Goal: Task Accomplishment & Management: Manage account settings

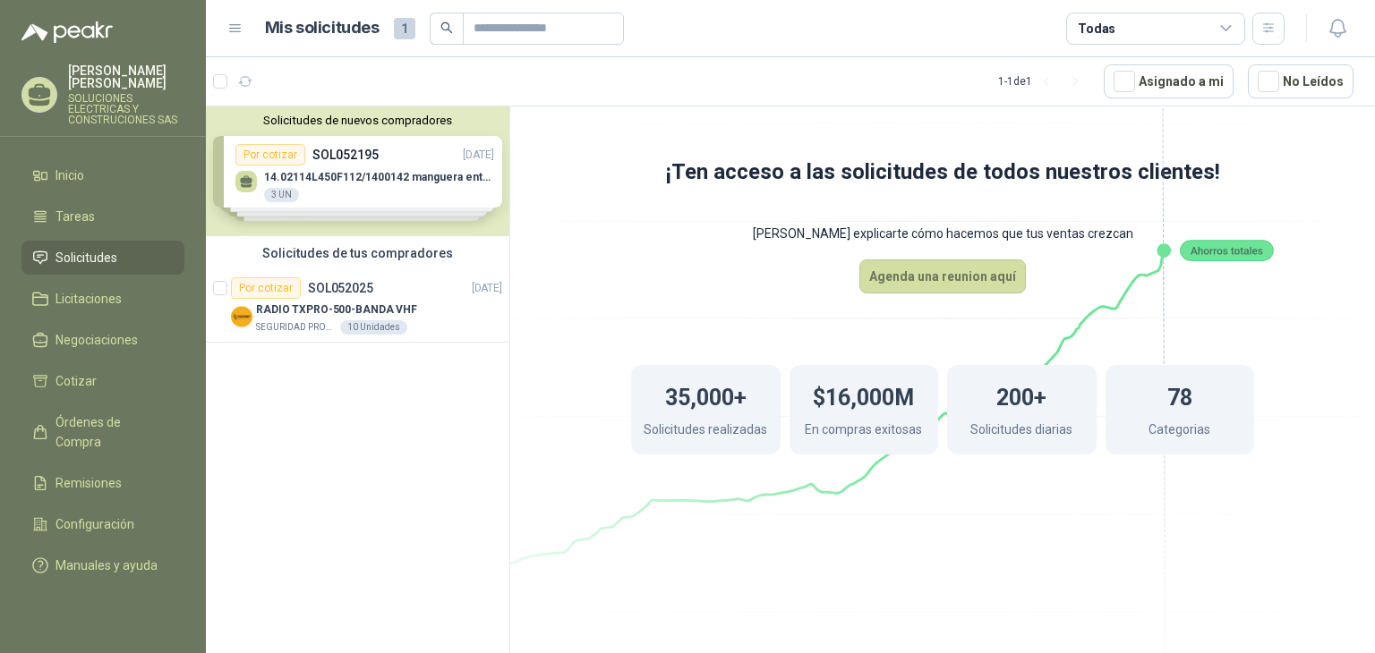
click at [437, 187] on div "Solicitudes de nuevos compradores Por cotizar SOL052195 14/08/25 14.02114L450F1…" at bounding box center [357, 172] width 303 height 130
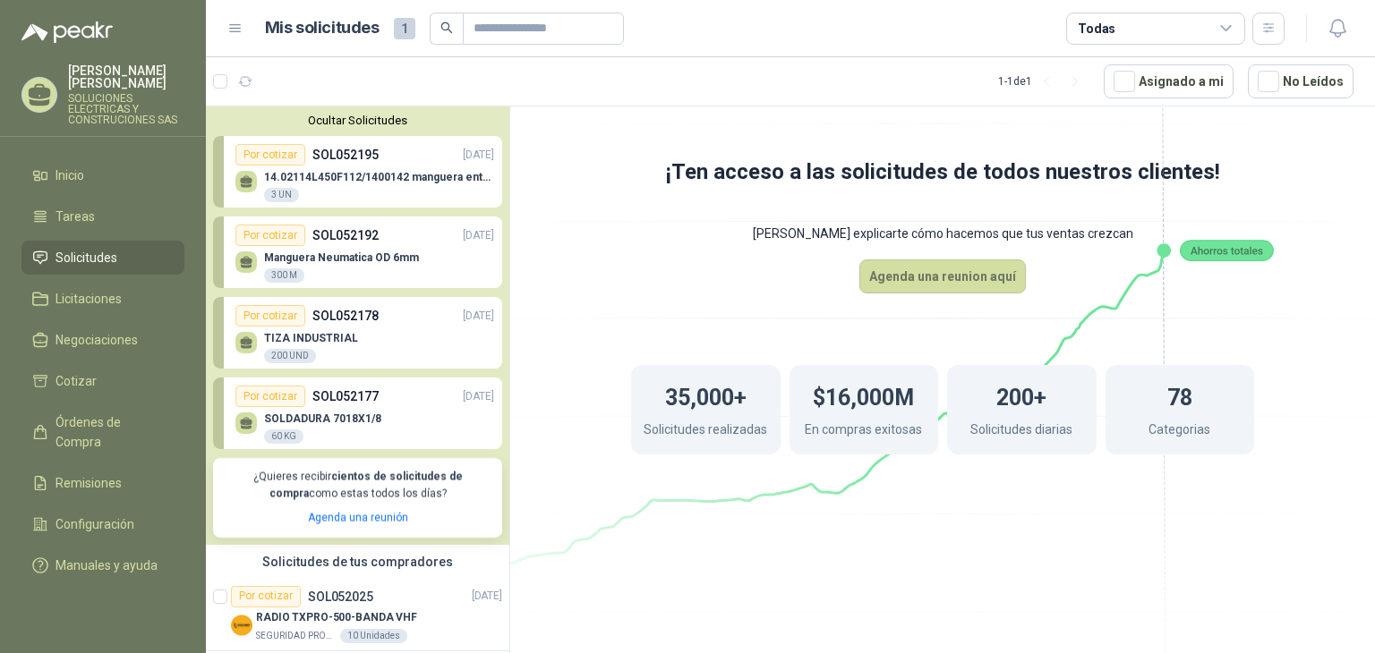
click at [429, 153] on div "Por cotizar SOL052195 14/08/25" at bounding box center [364, 154] width 259 height 21
click at [412, 166] on div "14.02114L450F112/1400142 manguera entrad 3 UN" at bounding box center [364, 185] width 259 height 38
click at [362, 191] on div "14.02114L450F112/1400142 manguera entrad 3 UN" at bounding box center [379, 187] width 230 height 32
click at [91, 291] on span "Licitaciones" at bounding box center [88, 299] width 66 height 20
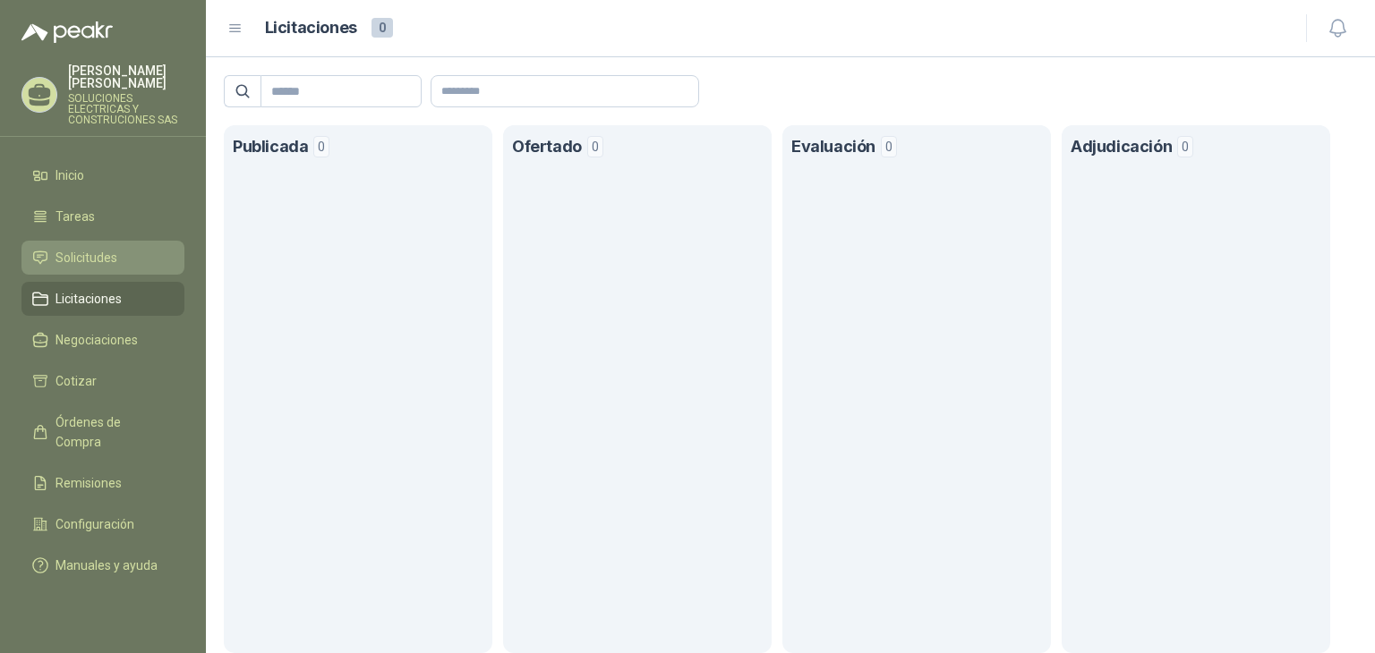
click at [74, 248] on span "Solicitudes" at bounding box center [86, 258] width 62 height 20
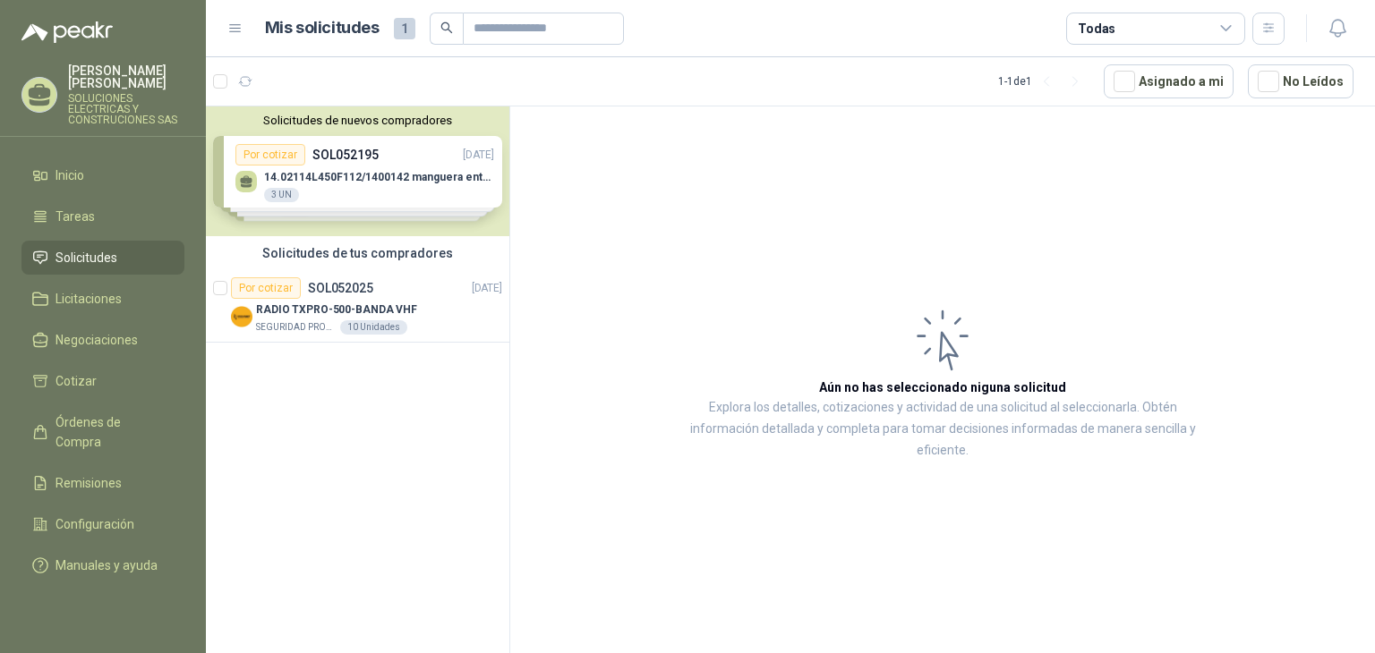
click at [457, 200] on div "Solicitudes de nuevos compradores Por cotizar SOL052195 14/08/25 14.02114L450F1…" at bounding box center [357, 172] width 303 height 130
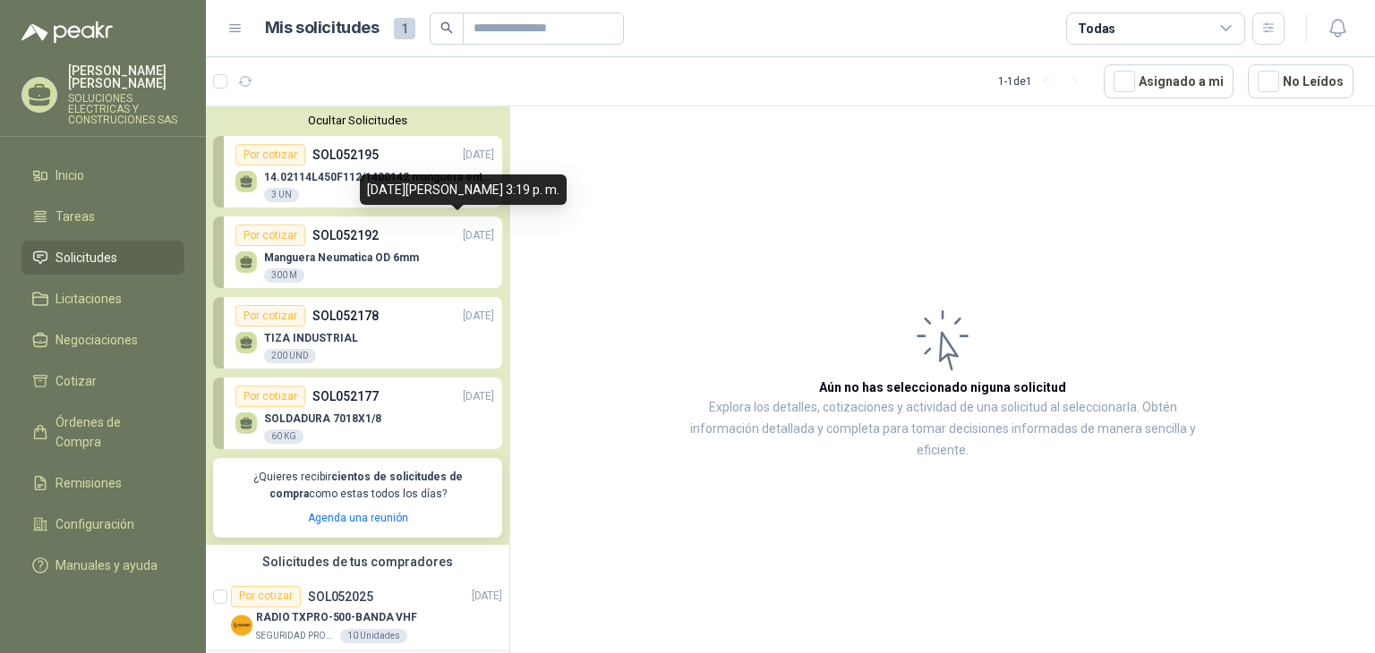
scroll to position [18, 0]
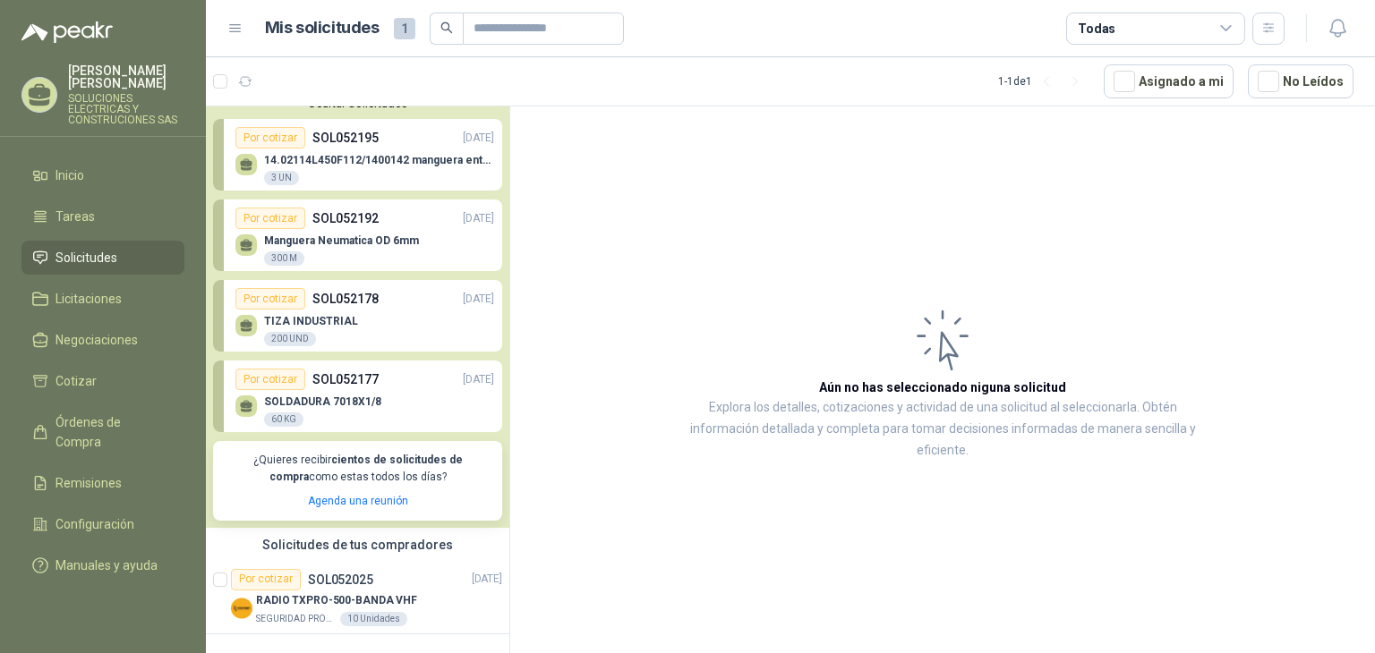
click at [97, 248] on span "Solicitudes" at bounding box center [86, 258] width 62 height 20
